Goal: Task Accomplishment & Management: Use online tool/utility

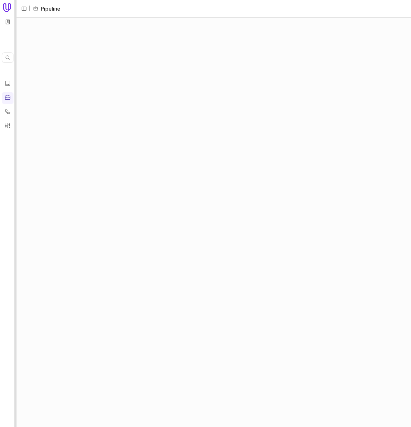
click at [15, 42] on div at bounding box center [15, 213] width 2 height 427
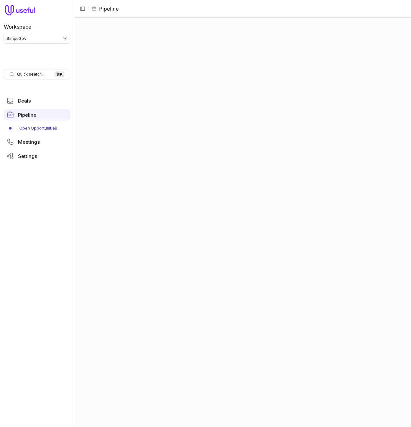
click at [37, 37] on html "Workspace SimpliGov Quick search... ⌘ K Deals Pipeline Open Opportunities Meeti…" at bounding box center [205, 213] width 411 height 427
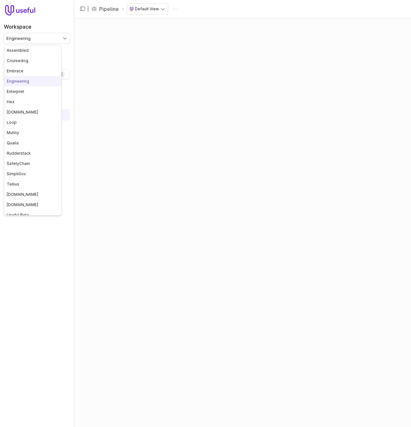
click at [54, 33] on html "Workspace Engineering Quick search... ⌘ K Deals Pipeline Open Opportunities Clo…" at bounding box center [205, 213] width 411 height 427
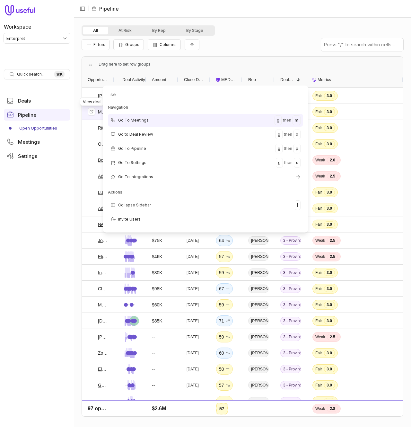
type input "set"
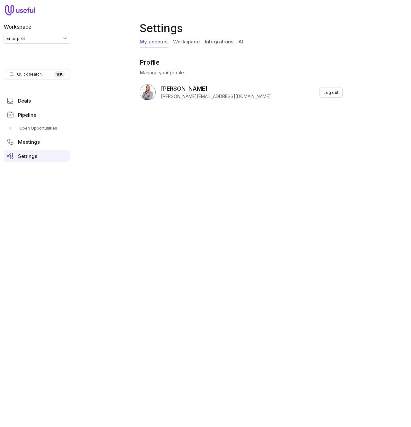
drag, startPoint x: 241, startPoint y: 42, endPoint x: 233, endPoint y: 43, distance: 7.8
click at [241, 42] on link "AI" at bounding box center [241, 42] width 4 height 12
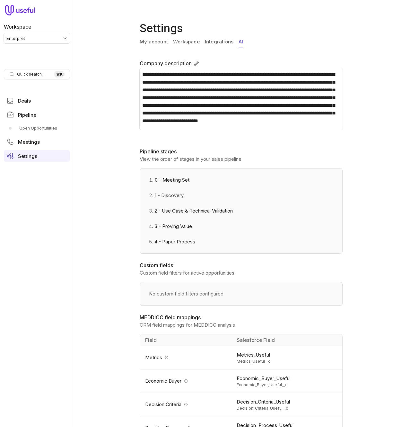
click at [141, 43] on link "My account" at bounding box center [154, 42] width 28 height 12
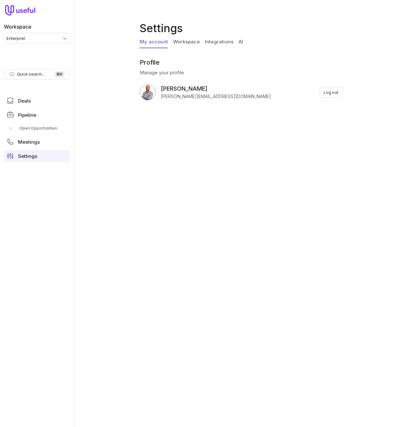
click at [189, 43] on link "Workspace" at bounding box center [186, 42] width 27 height 12
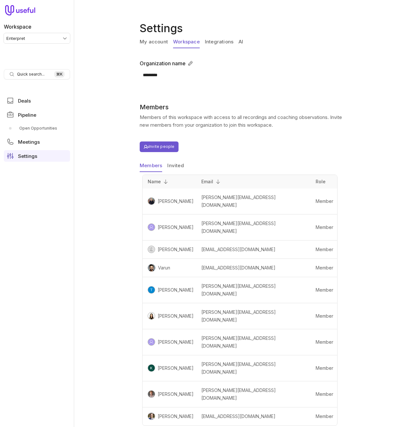
click at [177, 364] on link "Kelly Schaefer-Flake" at bounding box center [174, 368] width 39 height 8
click at [251, 246] on span "shelby@enterpret.com" at bounding box center [238, 248] width 74 height 5
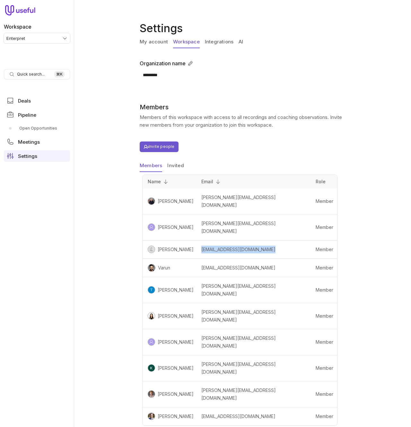
click at [251, 246] on span "shelby@enterpret.com" at bounding box center [238, 248] width 74 height 5
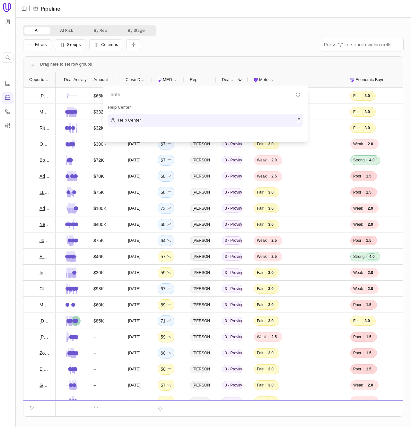
type input "enter"
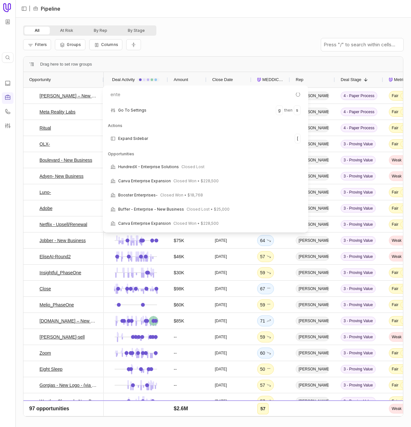
scroll to position [9, 0]
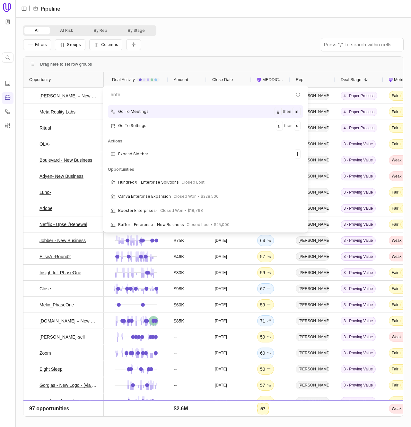
type input "enter"
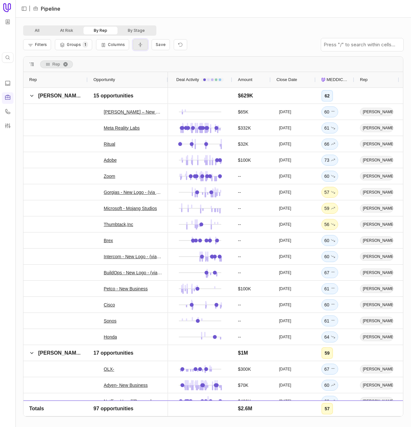
click at [137, 46] on icon "Collapse all rows" at bounding box center [140, 44] width 6 height 5
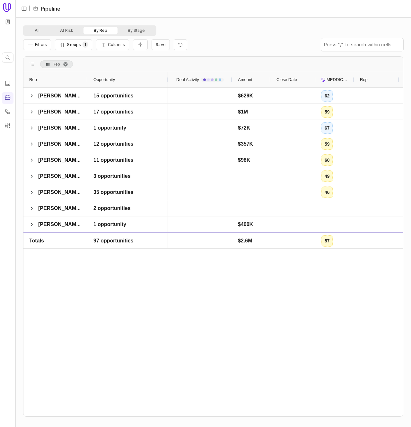
click at [193, 24] on div "All At Risk By Rep By Stage Filters Groups 1 Columns Save Rep Drag here to set …" at bounding box center [213, 222] width 396 height 409
click at [185, 11] on nav "| Pipeline" at bounding box center [213, 9] width 396 height 18
click at [33, 175] on span at bounding box center [31, 175] width 5 height 5
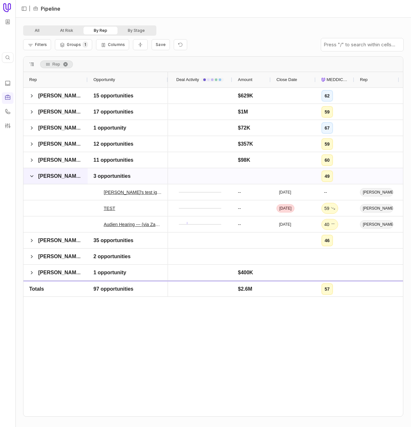
click at [33, 175] on span at bounding box center [31, 175] width 5 height 5
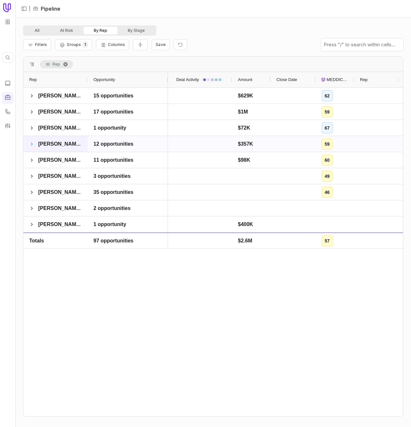
click at [30, 144] on span at bounding box center [31, 143] width 5 height 5
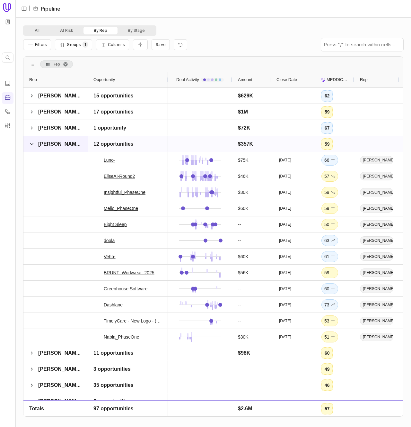
click at [30, 144] on span at bounding box center [31, 143] width 5 height 5
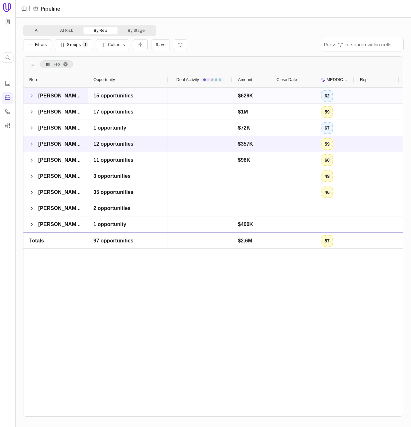
click at [31, 96] on span at bounding box center [31, 95] width 5 height 5
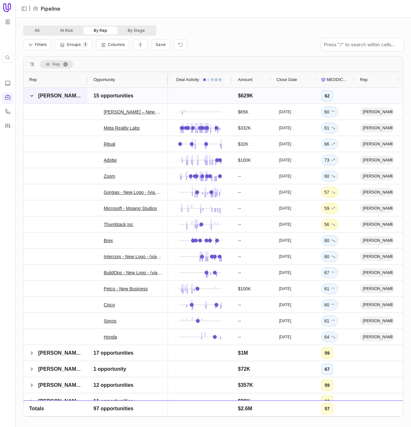
click at [31, 96] on span at bounding box center [31, 95] width 5 height 5
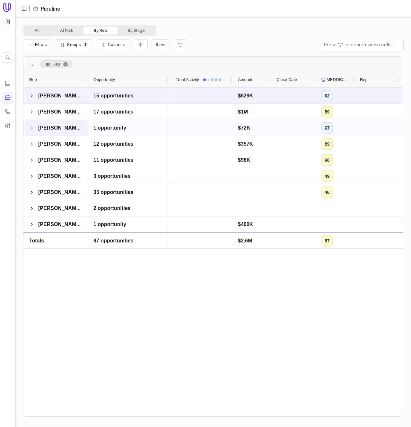
click at [31, 128] on span at bounding box center [31, 127] width 5 height 5
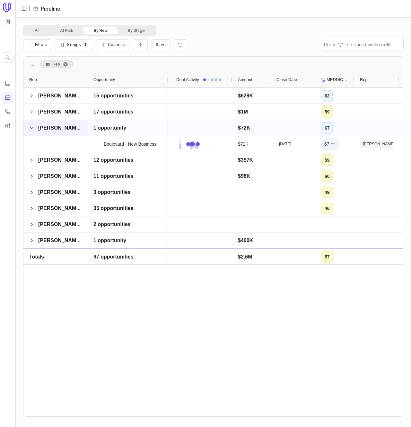
click at [31, 128] on span at bounding box center [31, 127] width 5 height 5
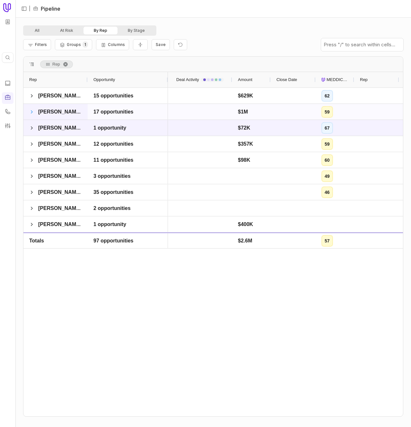
click at [32, 111] on span at bounding box center [31, 111] width 5 height 5
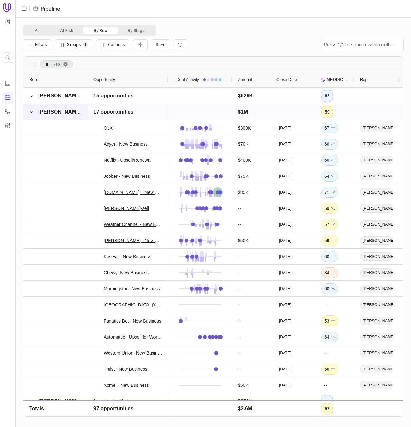
click at [32, 111] on span at bounding box center [31, 111] width 5 height 5
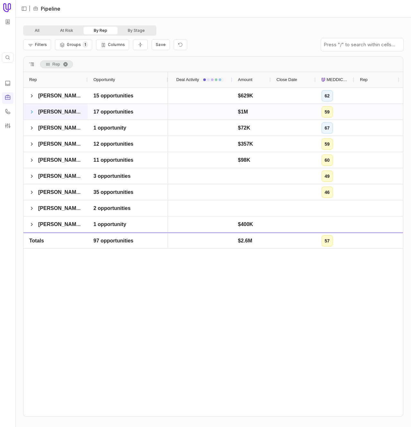
click at [32, 111] on span at bounding box center [31, 111] width 5 height 5
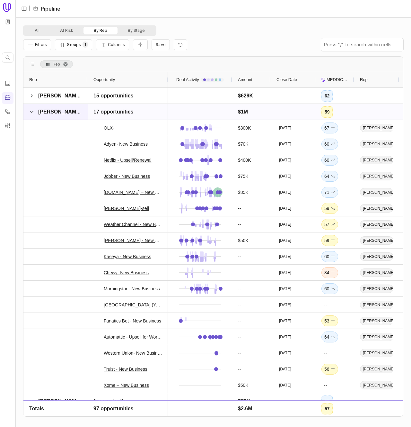
click at [32, 111] on span at bounding box center [31, 111] width 5 height 5
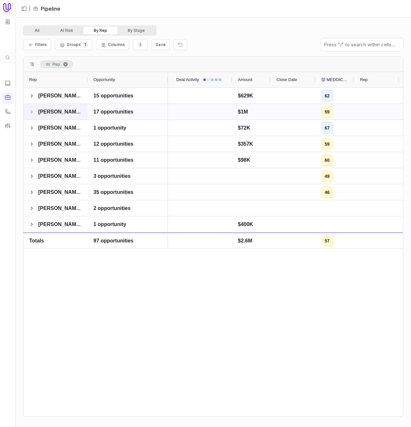
click at [32, 112] on span at bounding box center [31, 111] width 5 height 5
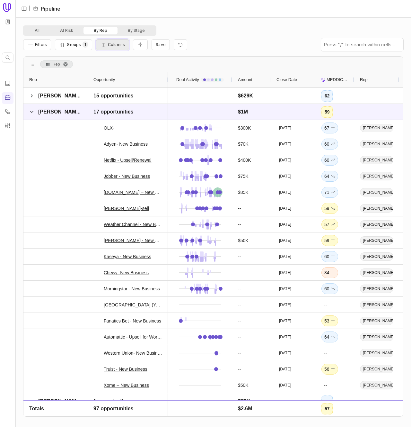
click at [115, 49] on button "Columns" at bounding box center [112, 44] width 33 height 11
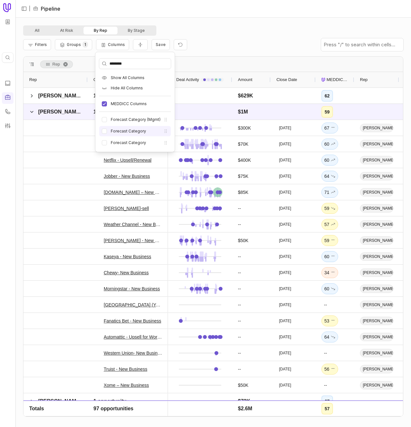
type input "********"
drag, startPoint x: 101, startPoint y: 129, endPoint x: 103, endPoint y: 134, distance: 5.1
click at [101, 129] on li "Forecast Category" at bounding box center [135, 131] width 72 height 10
click at [104, 141] on button "Forecast Category" at bounding box center [104, 142] width 5 height 5
click at [104, 132] on button "Forecast Category (Mgmt)" at bounding box center [104, 131] width 5 height 5
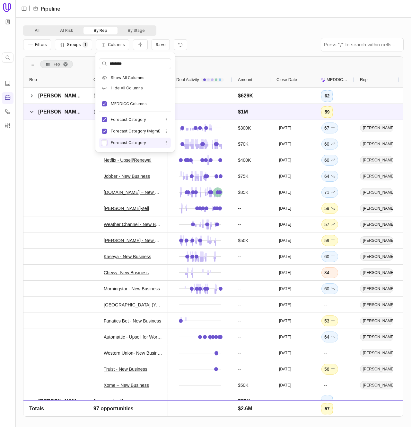
click at [104, 142] on button "Forecast Category" at bounding box center [104, 142] width 5 height 5
click at [275, 49] on div "Filters Groups 1 Columns Save" at bounding box center [213, 45] width 380 height 18
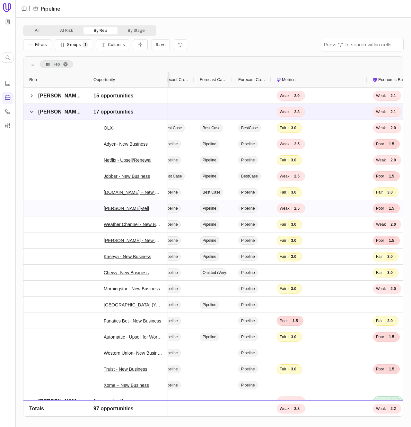
scroll to position [0, 236]
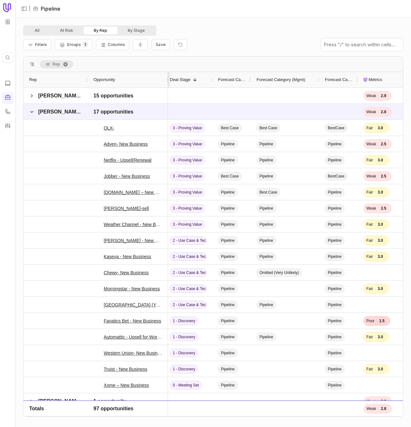
drag, startPoint x: 289, startPoint y: 79, endPoint x: 318, endPoint y: 79, distance: 29.9
click at [318, 79] on div at bounding box center [319, 79] width 3 height 15
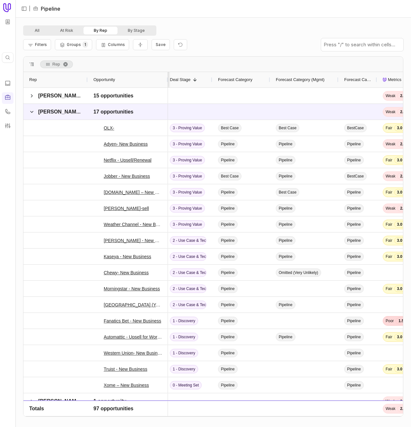
drag, startPoint x: 250, startPoint y: 80, endPoint x: 269, endPoint y: 79, distance: 19.3
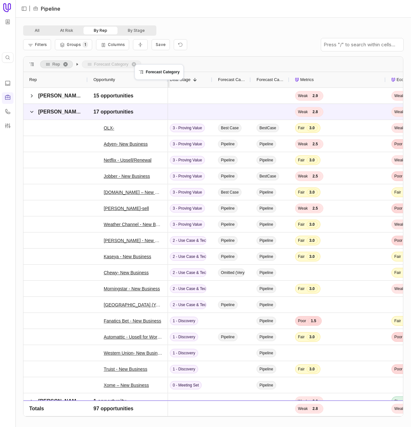
drag, startPoint x: 231, startPoint y: 80, endPoint x: 138, endPoint y: 68, distance: 93.6
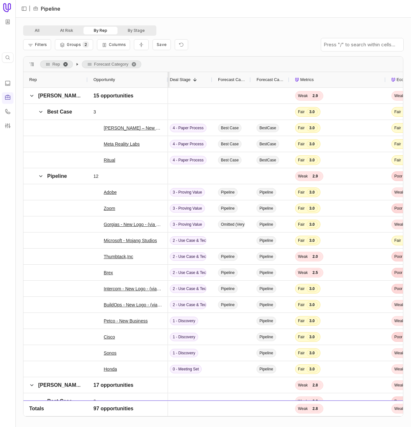
click at [67, 64] on span "Rep. Press ENTER to sort. Press DELETE to remove" at bounding box center [65, 64] width 5 height 5
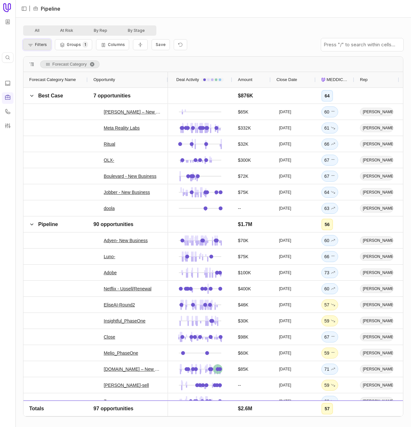
click at [31, 40] on button "Filters" at bounding box center [37, 44] width 28 height 11
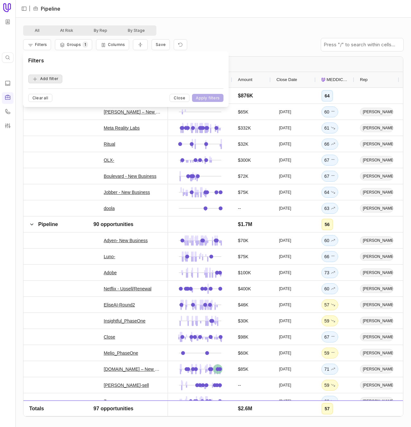
click at [48, 77] on button "Add filter" at bounding box center [45, 79] width 34 height 9
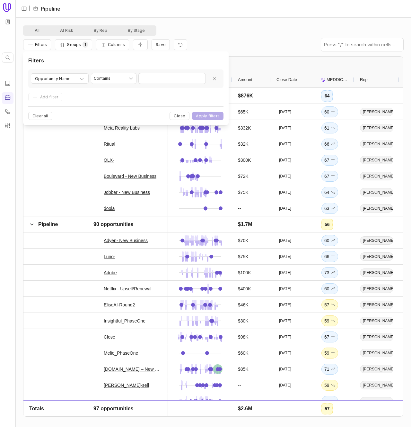
click at [63, 79] on span "Opportunity Name" at bounding box center [53, 79] width 36 height 8
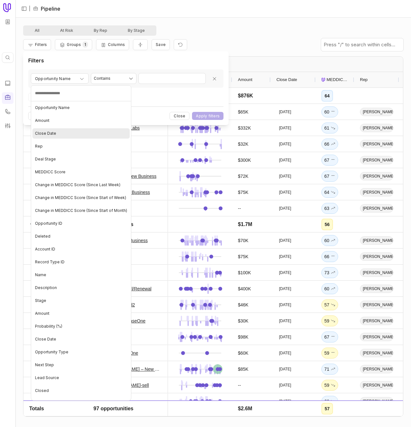
click at [70, 136] on div "Close Date" at bounding box center [80, 133] width 97 height 10
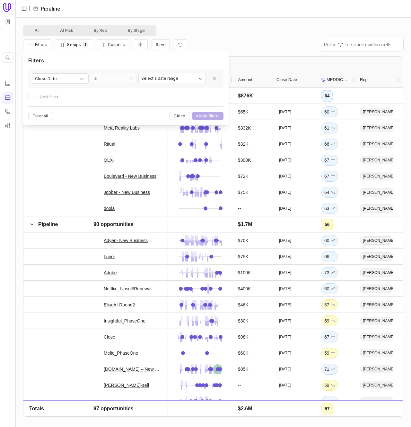
click at [194, 85] on div "**********" at bounding box center [125, 78] width 195 height 18
click at [188, 79] on html "Quick search... ⌘ K | Pipeline All At Risk By Rep By Stage Filters Groups 1 Col…" at bounding box center [205, 213] width 411 height 427
select select "*******"
drag, startPoint x: 224, startPoint y: 116, endPoint x: 220, endPoint y: 115, distance: 3.6
click at [224, 116] on div "**********" at bounding box center [126, 88] width 206 height 74
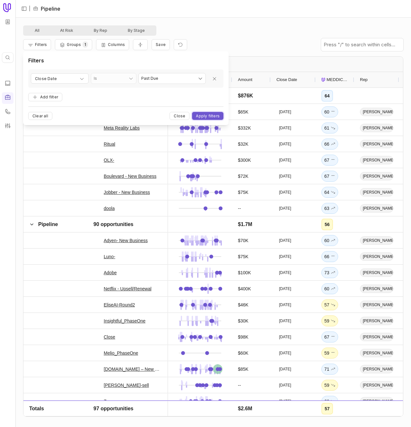
drag, startPoint x: 219, startPoint y: 115, endPoint x: 48, endPoint y: 61, distance: 180.0
click at [219, 115] on button "Apply filters" at bounding box center [207, 116] width 31 height 8
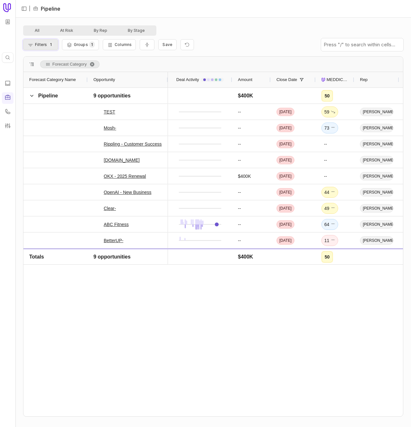
click at [45, 48] on button "Filters 1" at bounding box center [40, 44] width 35 height 11
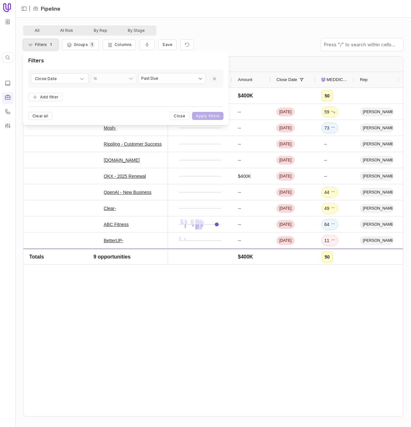
click at [45, 49] on button "Filters 1" at bounding box center [40, 44] width 35 height 11
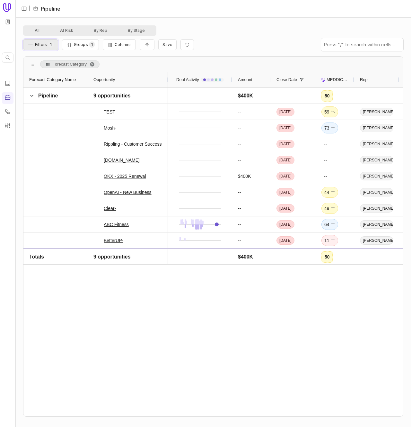
click at [45, 49] on button "Filters 1" at bounding box center [40, 44] width 35 height 11
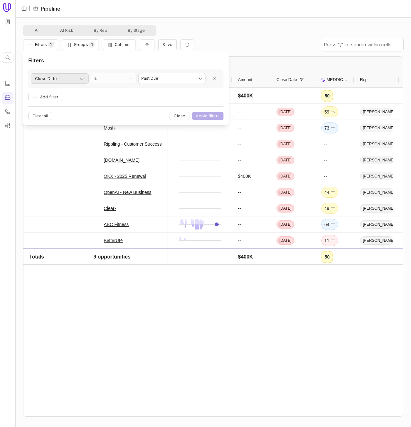
click at [54, 73] on button "Close Date" at bounding box center [60, 78] width 58 height 10
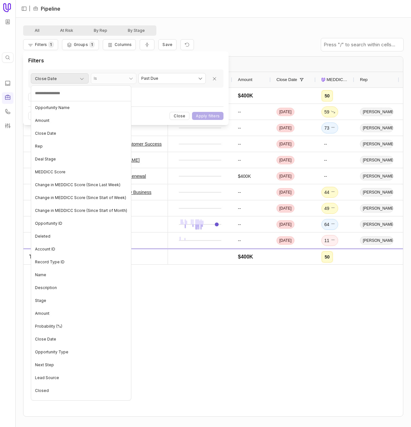
click at [54, 73] on html "Quick search... ⌘ K | Pipeline All At Risk By Rep By Stage Filters 1 Groups 1 C…" at bounding box center [205, 213] width 411 height 427
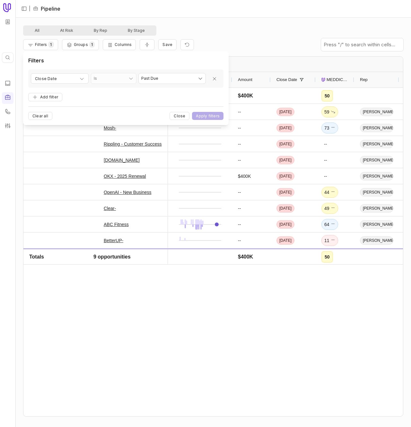
click at [58, 69] on div "**********" at bounding box center [125, 88] width 195 height 63
click at [59, 81] on div "Close Date" at bounding box center [59, 79] width 49 height 8
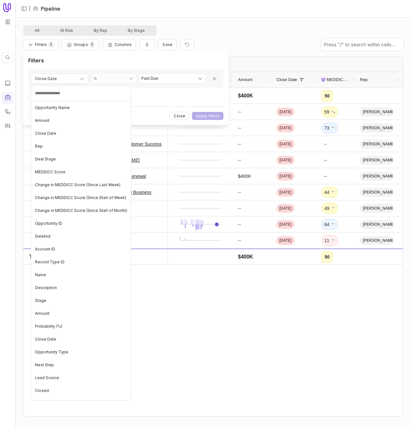
click at [206, 85] on html "Quick search... ⌘ K | Pipeline All At Risk By Rep By Stage Filters 1 Groups 1 C…" at bounding box center [205, 213] width 411 height 427
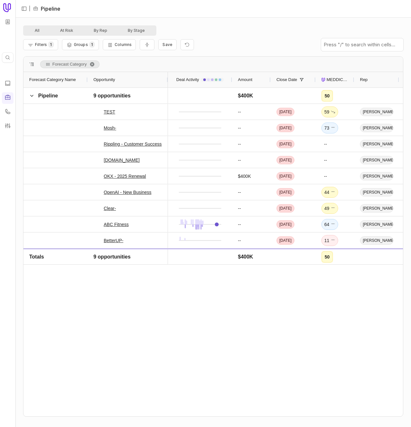
click at [148, 298] on div "Pipeline 9 opportunities TEST Mosh- Rippling - Customer Success Writer.com OKX …" at bounding box center [213, 252] width 380 height 328
click at [36, 47] on button "Filters 1" at bounding box center [40, 44] width 35 height 11
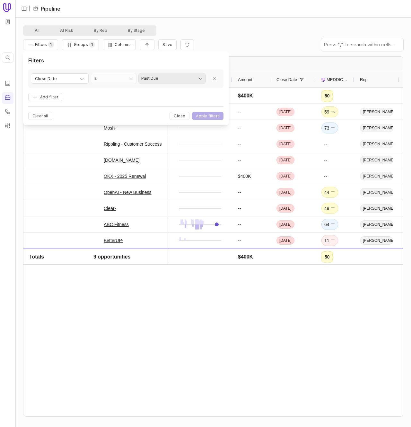
click at [156, 74] on html "Quick search... ⌘ K | Pipeline All At Risk By Rep By Stage Filters 1 Groups 1 C…" at bounding box center [205, 213] width 411 height 427
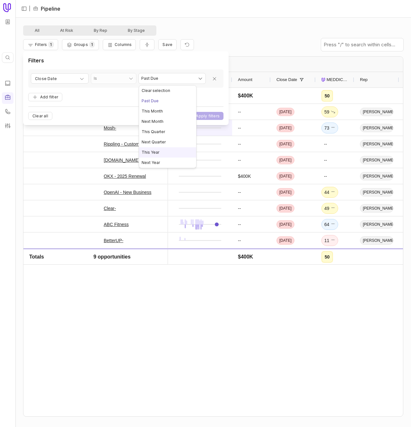
select select "********"
drag, startPoint x: 165, startPoint y: 153, endPoint x: 190, endPoint y: 129, distance: 34.8
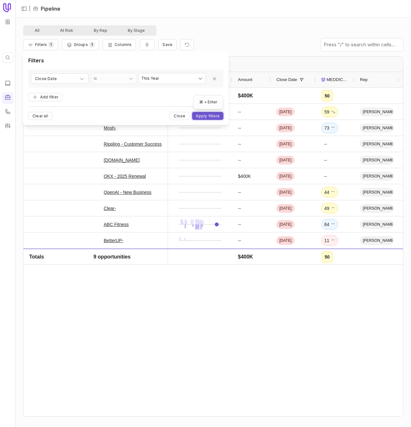
click at [206, 113] on button "Apply filters" at bounding box center [207, 116] width 31 height 8
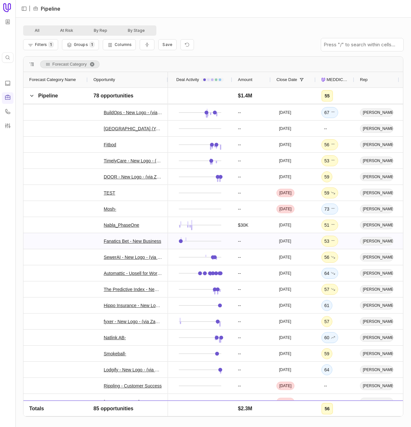
scroll to position [497, 0]
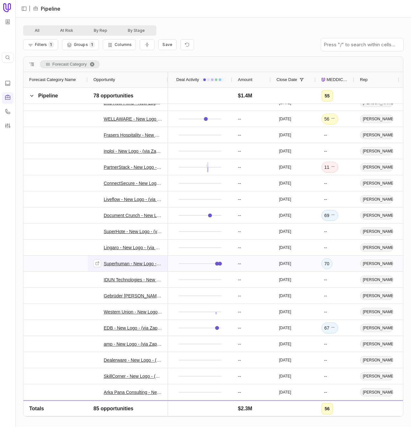
click at [113, 263] on link "Superhuman - New Logo - (via Zap Automation)" at bounding box center [133, 264] width 58 height 8
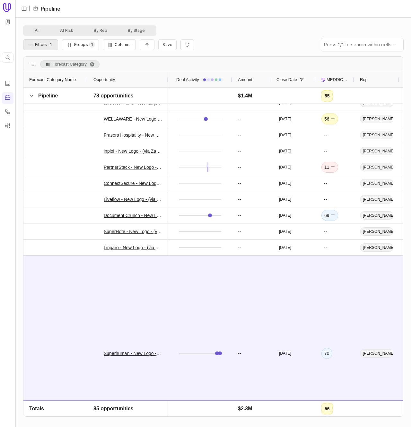
drag, startPoint x: 95, startPoint y: 63, endPoint x: 57, endPoint y: 45, distance: 41.5
click at [92, 62] on span "Forecast Category. Press ENTER to sort. Press DELETE to remove" at bounding box center [92, 64] width 5 height 5
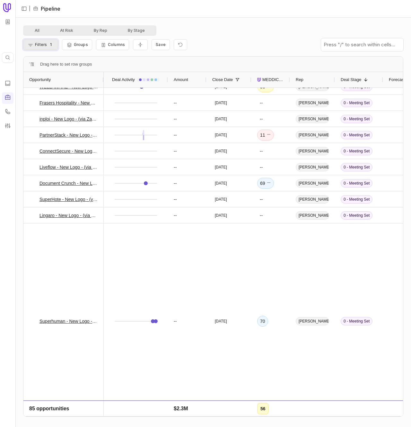
click at [53, 45] on span "1" at bounding box center [50, 44] width 5 height 6
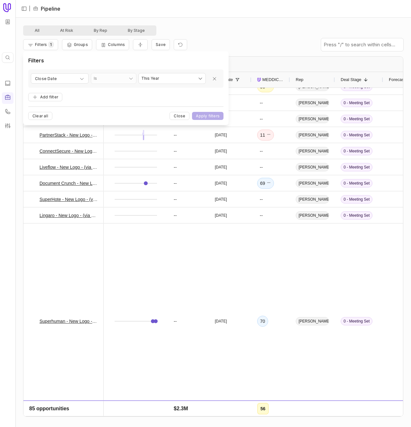
drag, startPoint x: 57, startPoint y: 76, endPoint x: 69, endPoint y: 90, distance: 18.7
click at [57, 76] on div "Close Date" at bounding box center [59, 79] width 49 height 8
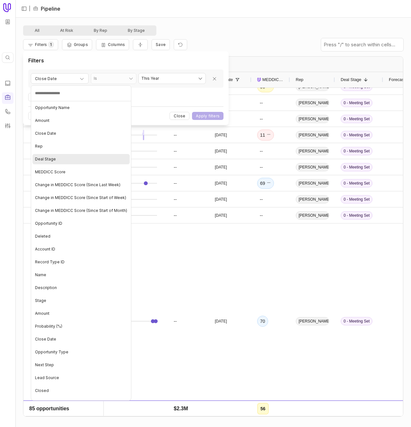
drag, startPoint x: 73, startPoint y: 132, endPoint x: 76, endPoint y: 160, distance: 28.4
click at [75, 162] on ul "Opportunity Name Amount Close Date Rep Deal Stage MEDDICC Score Change in MEDDI…" at bounding box center [81, 250] width 101 height 299
click at [63, 160] on div "Deal Stage" at bounding box center [80, 159] width 97 height 10
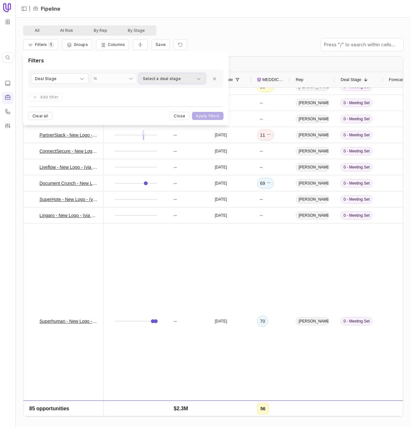
click at [163, 78] on span "Select a deal stage" at bounding box center [162, 79] width 38 height 8
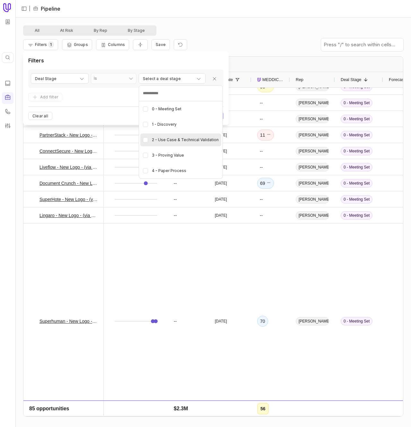
drag, startPoint x: 164, startPoint y: 138, endPoint x: 164, endPoint y: 143, distance: 4.2
click at [164, 139] on span "2 - Use Case & Technical Validation" at bounding box center [185, 140] width 67 height 8
drag, startPoint x: 163, startPoint y: 154, endPoint x: 165, endPoint y: 172, distance: 18.1
click at [164, 158] on span "3 - Proving Value" at bounding box center [168, 155] width 32 height 8
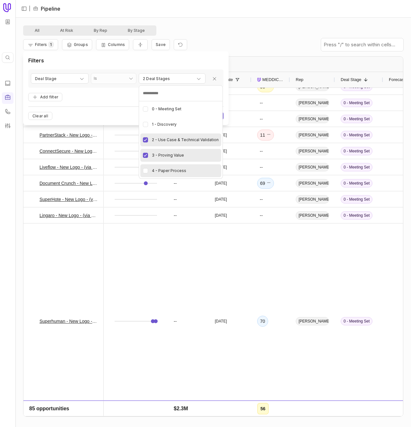
click at [165, 172] on span "4 - Paper Process" at bounding box center [169, 171] width 34 height 8
click at [205, 62] on html "Quick search... ⌘ K | Pipeline All At Risk By Rep By Stage Filters 1 Groups Col…" at bounding box center [205, 213] width 411 height 427
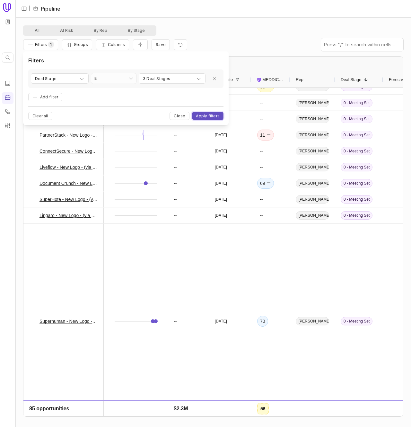
click at [221, 117] on button "Apply filters" at bounding box center [207, 116] width 31 height 8
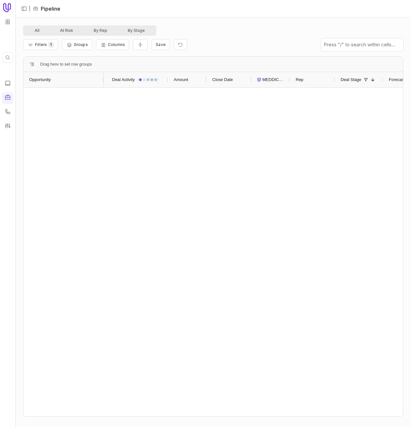
scroll to position [314, 0]
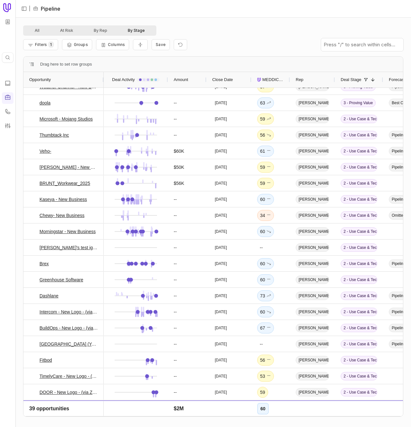
click at [137, 30] on button "By Stage" at bounding box center [137, 31] width 38 height 8
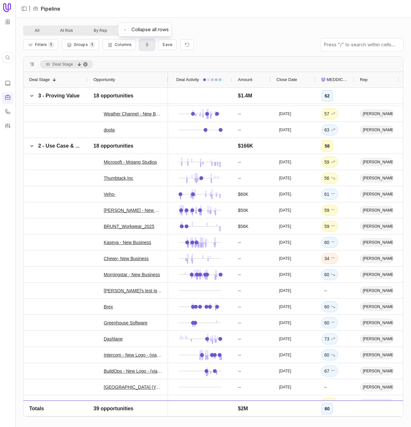
click at [140, 46] on button "Collapse all rows" at bounding box center [147, 44] width 15 height 11
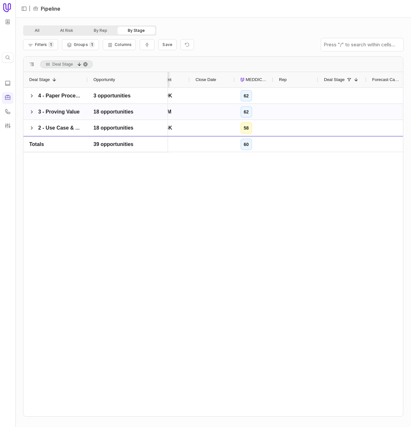
scroll to position [0, 88]
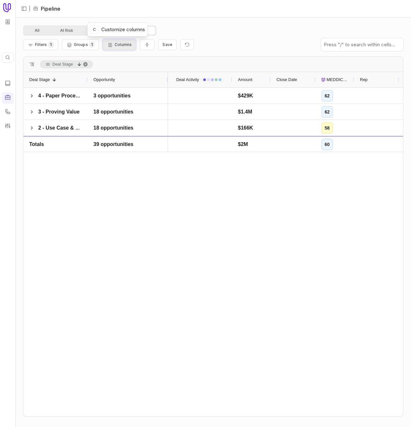
click at [115, 44] on span "Columns" at bounding box center [123, 44] width 17 height 5
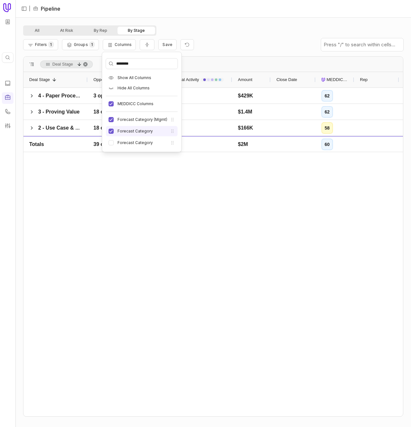
click at [131, 129] on label "Forecast Category" at bounding box center [135, 131] width 35 height 5
click at [114, 129] on button "Forecast Category" at bounding box center [111, 131] width 5 height 5
click at [133, 118] on label "Forecast Category (Mgmt)" at bounding box center [143, 119] width 50 height 5
click at [114, 118] on button "Forecast Category (Mgmt)" at bounding box center [111, 119] width 5 height 5
click at [207, 221] on div "$429K 62 Fair 3.0 $1.4M 62 Weak 2.8 $166K 58 Weak 2.9 $2M 60 Weak 2.9" at bounding box center [285, 252] width 235 height 328
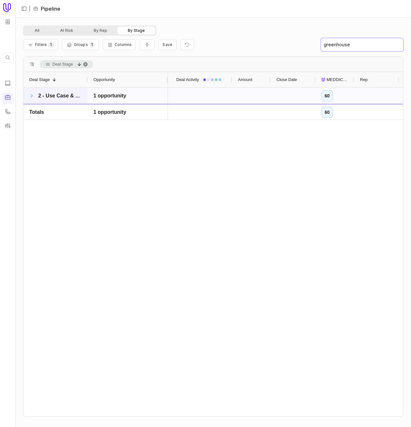
type input "greenhouse"
click at [30, 94] on span at bounding box center [31, 95] width 5 height 5
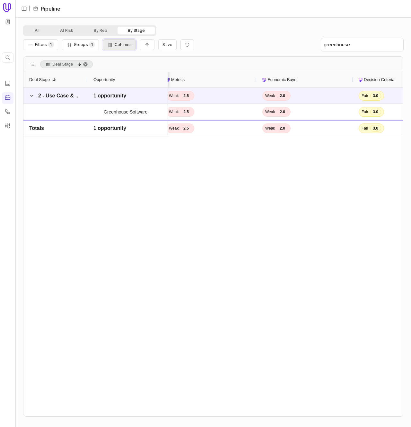
click at [126, 46] on span "Columns" at bounding box center [123, 44] width 17 height 5
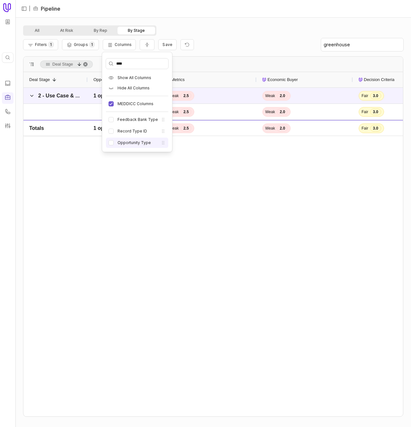
type input "****"
click at [143, 145] on label "Opportunity Type" at bounding box center [134, 142] width 33 height 5
click at [114, 145] on button "Opportunity Type" at bounding box center [111, 142] width 5 height 5
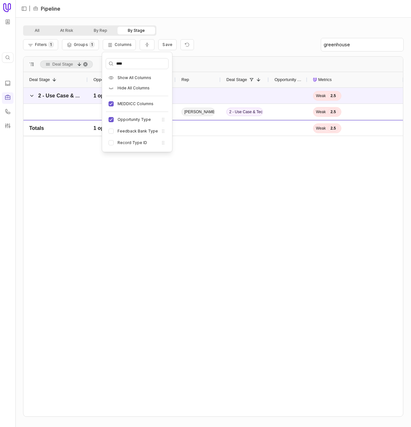
click at [211, 46] on div "Filters 1 Groups 1 Columns Save greenhouse" at bounding box center [213, 45] width 380 height 18
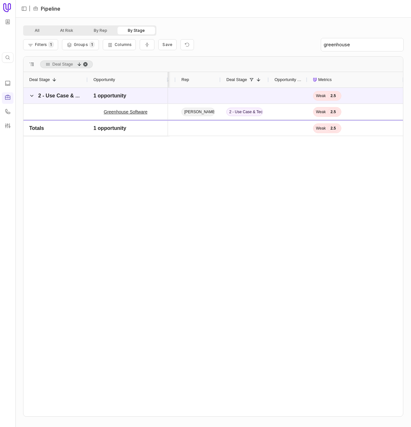
click at [88, 63] on span "Deal Stage, descending. Press ENTER to sort. Press DELETE to remove" at bounding box center [85, 64] width 5 height 5
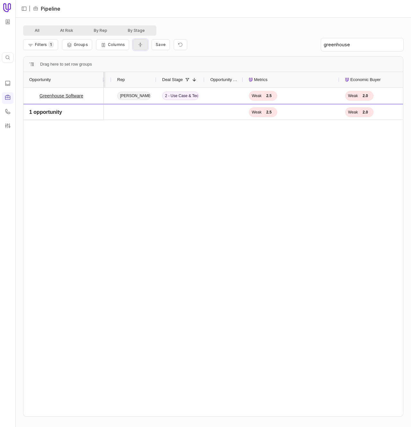
click at [143, 44] on button "Collapse all rows" at bounding box center [140, 44] width 15 height 11
click at [116, 45] on span "Columns" at bounding box center [116, 44] width 17 height 5
type input "**"
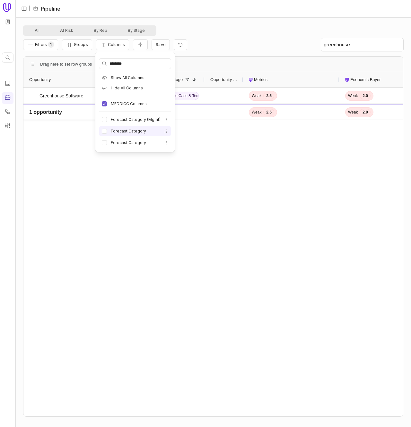
type input "********"
drag, startPoint x: 106, startPoint y: 131, endPoint x: 103, endPoint y: 143, distance: 11.8
click at [106, 132] on button "Forecast Category" at bounding box center [104, 131] width 5 height 5
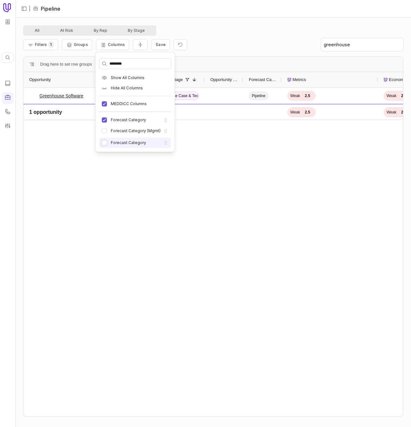
click at [103, 144] on button "Forecast Category" at bounding box center [104, 142] width 5 height 5
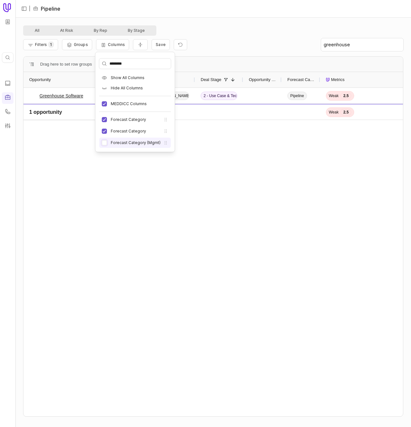
click at [106, 143] on button "Forecast Category (Mgmt)" at bounding box center [104, 142] width 5 height 5
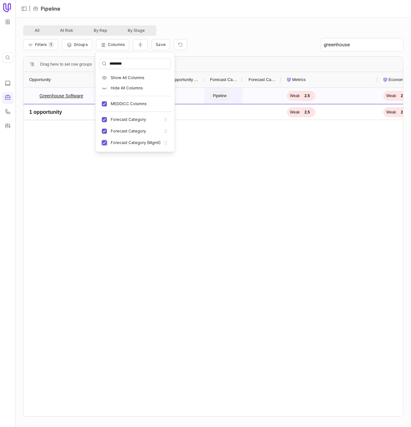
scroll to position [0, 257]
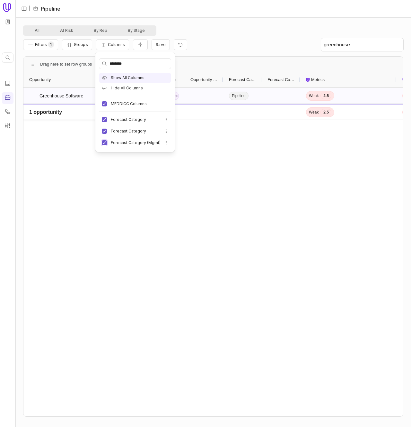
type button "on"
click at [351, 45] on input "greenhouse" at bounding box center [362, 44] width 82 height 13
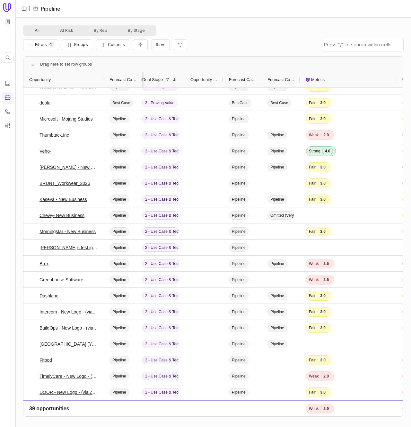
click at [298, 79] on div "Forecast Category (Mgmt)" at bounding box center [281, 79] width 39 height 15
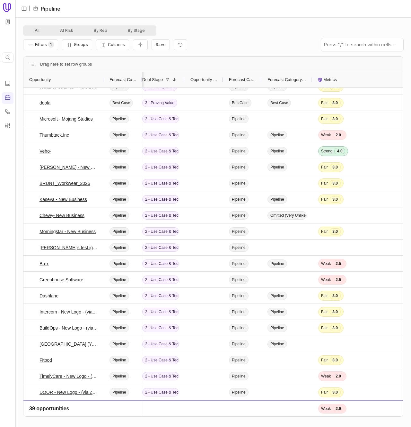
drag, startPoint x: 299, startPoint y: 78, endPoint x: 312, endPoint y: 78, distance: 12.2
click at [312, 78] on div at bounding box center [312, 79] width 3 height 15
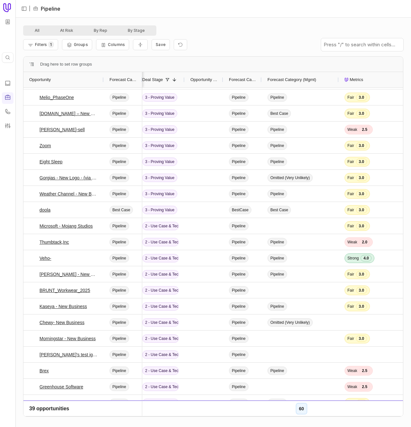
drag, startPoint x: 312, startPoint y: 78, endPoint x: 338, endPoint y: 76, distance: 26.4
click at [338, 76] on div at bounding box center [338, 79] width 3 height 15
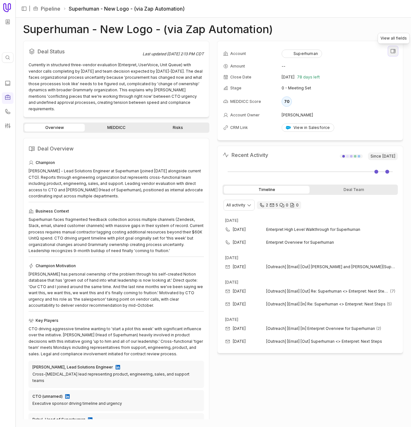
click at [393, 50] on icon "View all fields" at bounding box center [393, 51] width 6 height 6
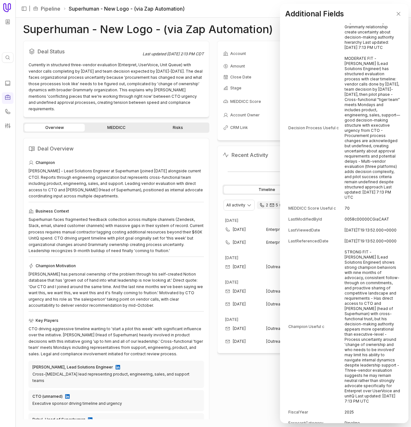
scroll to position [889, 0]
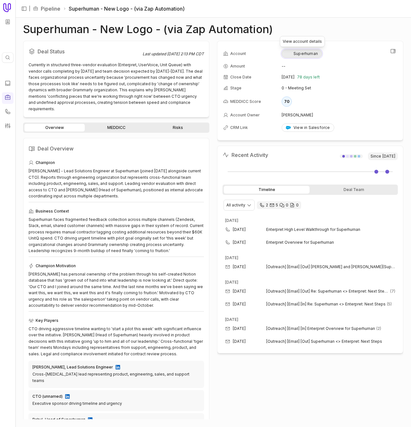
click at [320, 53] on button "Superhuman" at bounding box center [302, 53] width 40 height 8
click at [394, 50] on icon "View all fields" at bounding box center [393, 51] width 6 height 6
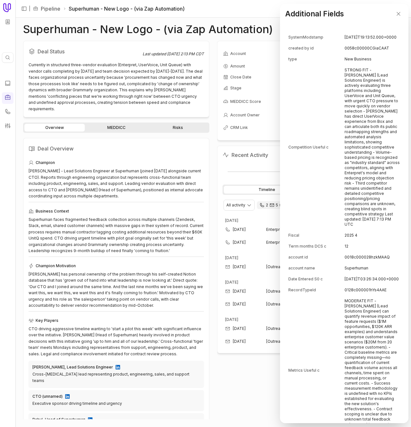
click at [303, 190] on td "Competition Useful c" at bounding box center [317, 147] width 56 height 165
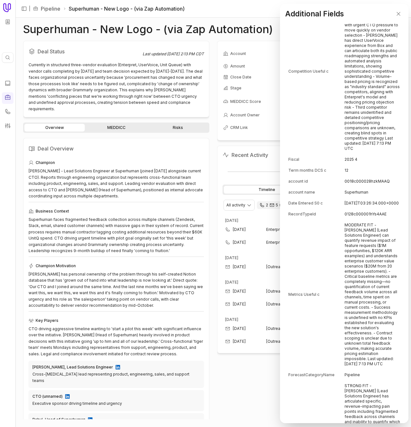
scroll to position [77, 0]
